Goal: Task Accomplishment & Management: Use online tool/utility

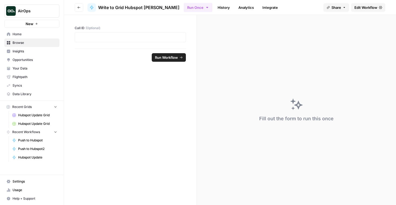
click at [34, 117] on span "Hubspot Update Grid" at bounding box center [37, 115] width 39 height 5
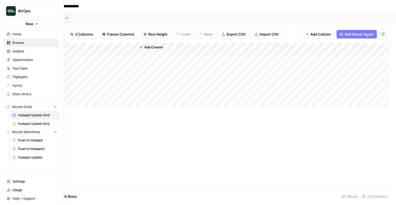
click at [10, 33] on icon at bounding box center [9, 34] width 4 height 4
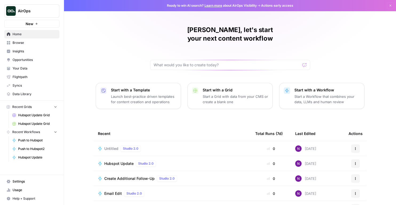
click at [23, 47] on link "Insights" at bounding box center [31, 51] width 55 height 9
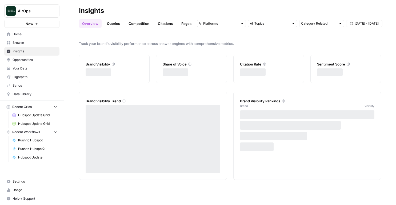
click at [23, 43] on span "Browse" at bounding box center [35, 42] width 45 height 5
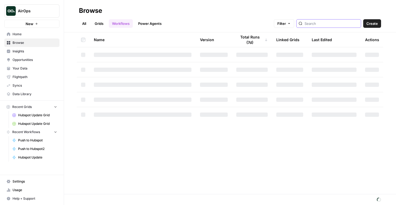
click at [330, 24] on input "search" at bounding box center [332, 23] width 54 height 5
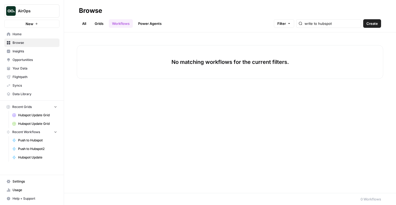
click at [339, 17] on div "All Grids Workflows Power Agents Filter write to hubspot Create" at bounding box center [230, 21] width 302 height 13
click at [332, 25] on input "write to hubspot" at bounding box center [332, 23] width 54 height 5
type input "hubspot"
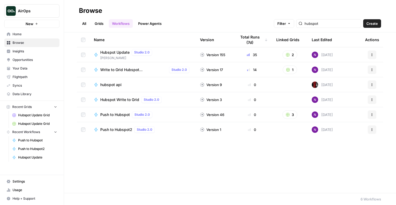
click at [99, 26] on link "Grids" at bounding box center [99, 23] width 15 height 9
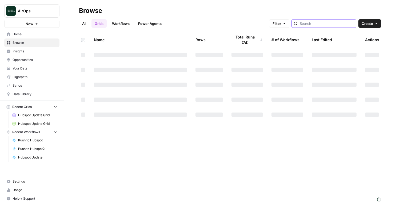
click at [333, 22] on input "search" at bounding box center [327, 23] width 54 height 5
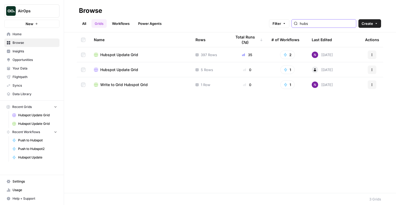
type input "hubs"
click at [146, 53] on div "Hubspot Update Grid" at bounding box center [140, 54] width 93 height 5
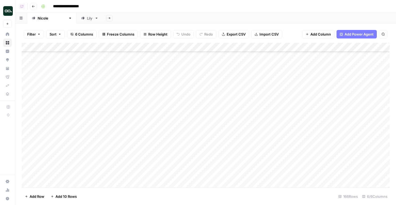
scroll to position [53, 0]
click at [172, 48] on div "Add Column" at bounding box center [206, 115] width 368 height 145
click at [172, 48] on div at bounding box center [160, 48] width 48 height 11
click at [198, 41] on div "Filter Sort 6 Columns Freeze Columns Row Height Undo Redo Export CSV Import CSV…" at bounding box center [206, 34] width 368 height 17
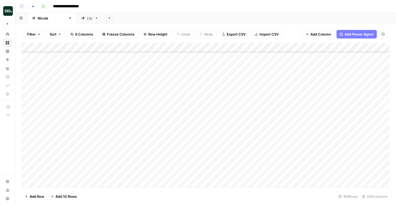
click at [287, 105] on div "Add Column" at bounding box center [206, 115] width 368 height 145
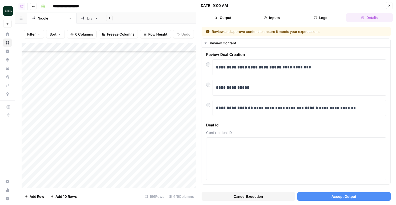
click at [390, 3] on button "Close" at bounding box center [389, 5] width 7 height 7
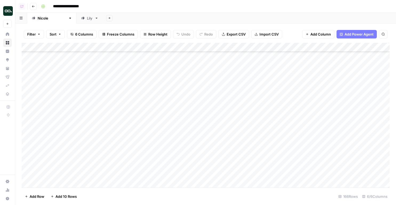
click at [285, 131] on div "Add Column" at bounding box center [206, 115] width 368 height 145
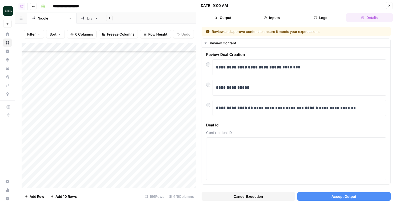
click at [391, 7] on button "Close" at bounding box center [389, 5] width 7 height 7
